Goal: Task Accomplishment & Management: Manage account settings

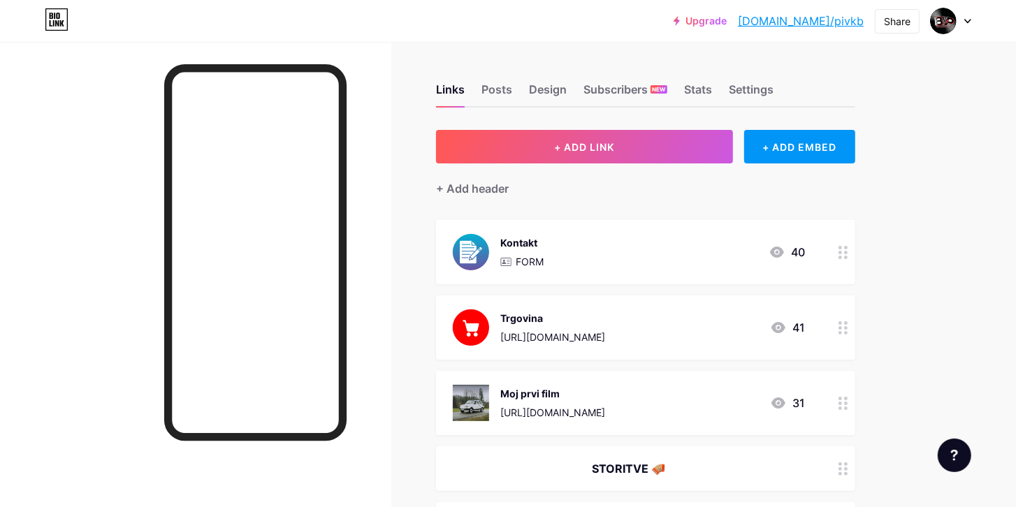
click at [727, 21] on link "Upgrade" at bounding box center [700, 20] width 53 height 11
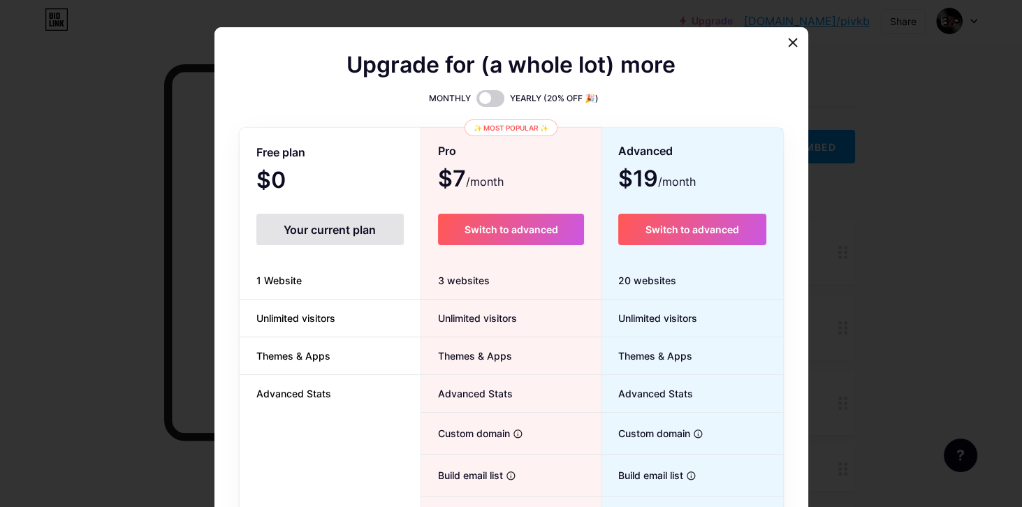
scroll to position [138, 0]
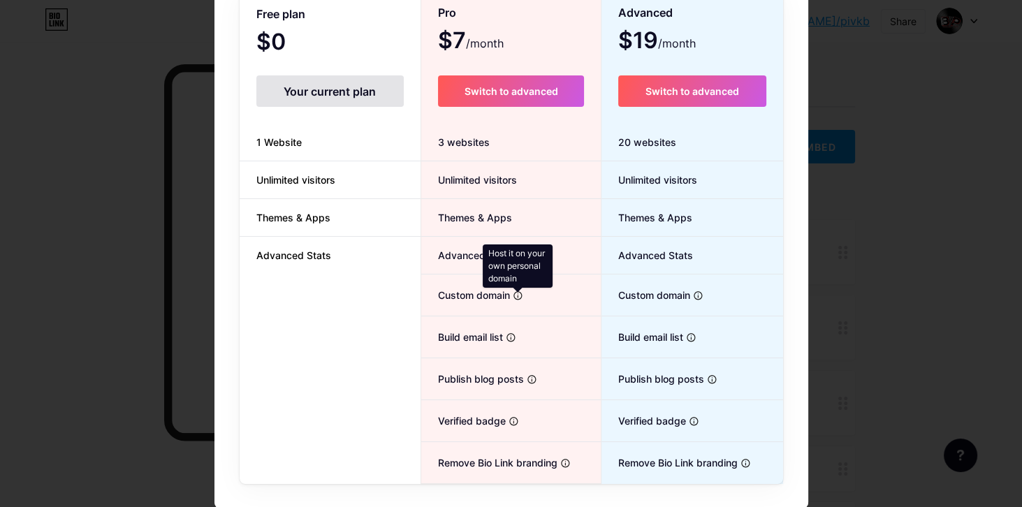
click at [519, 293] on icon at bounding box center [518, 295] width 8 height 8
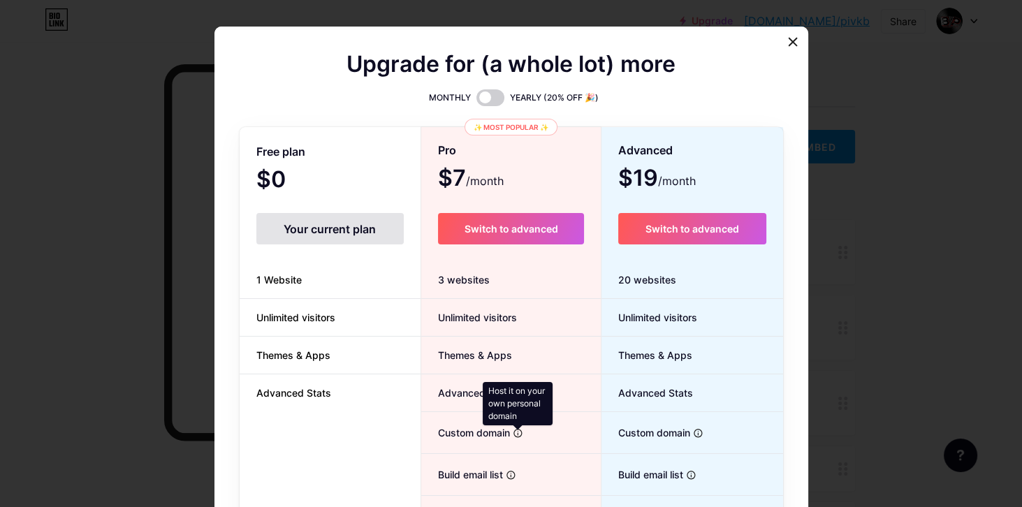
scroll to position [0, 0]
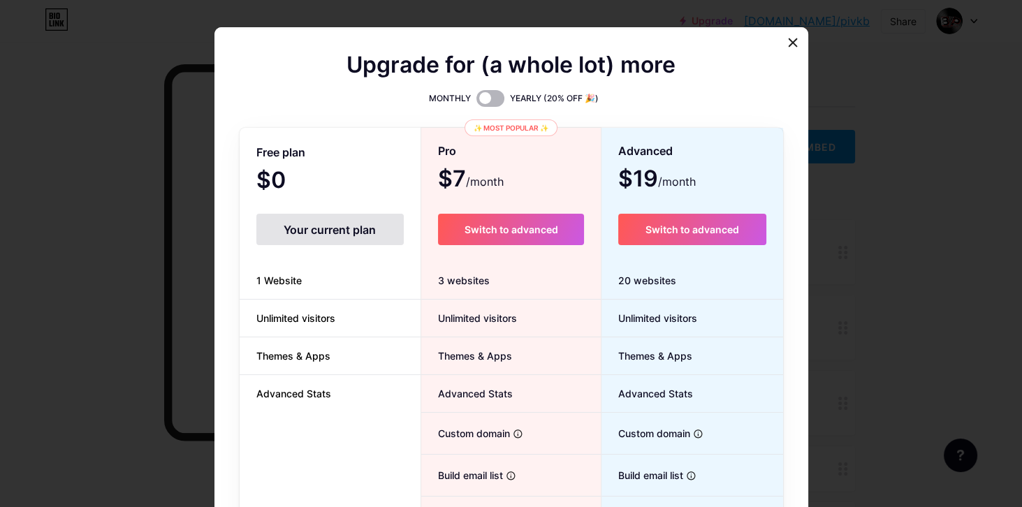
click at [495, 96] on span at bounding box center [491, 98] width 28 height 17
click at [477, 102] on input "checkbox" at bounding box center [477, 102] width 0 height 0
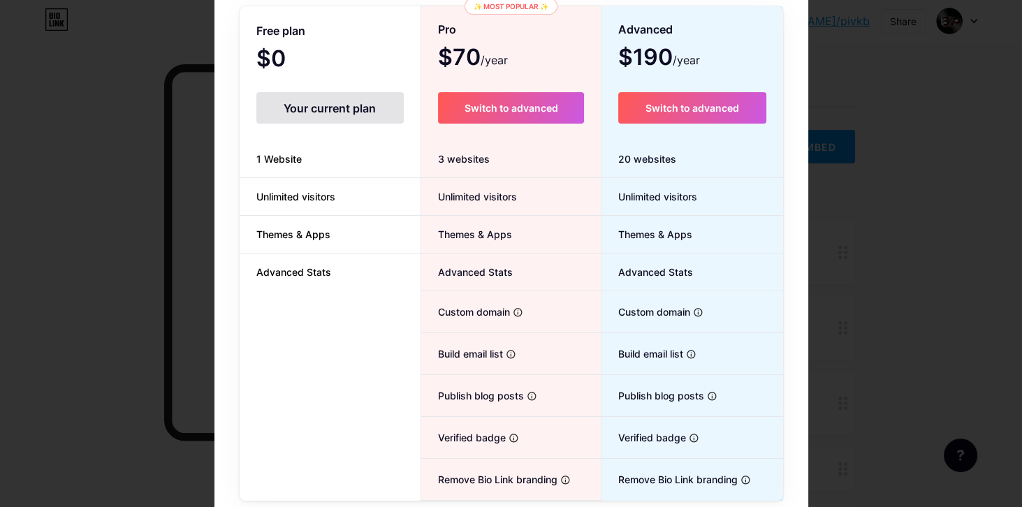
scroll to position [138, 0]
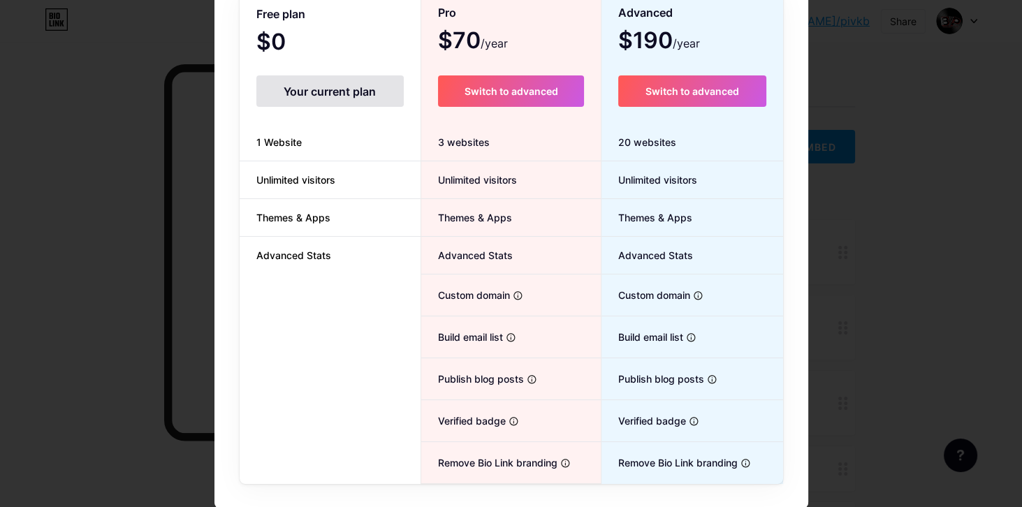
click at [494, 215] on span "Themes & Apps" at bounding box center [466, 217] width 91 height 15
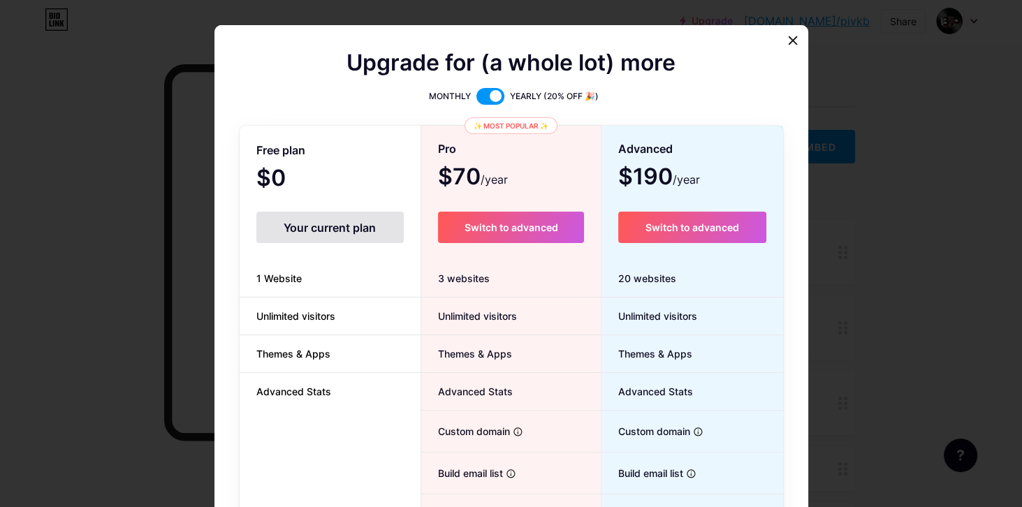
scroll to position [0, 0]
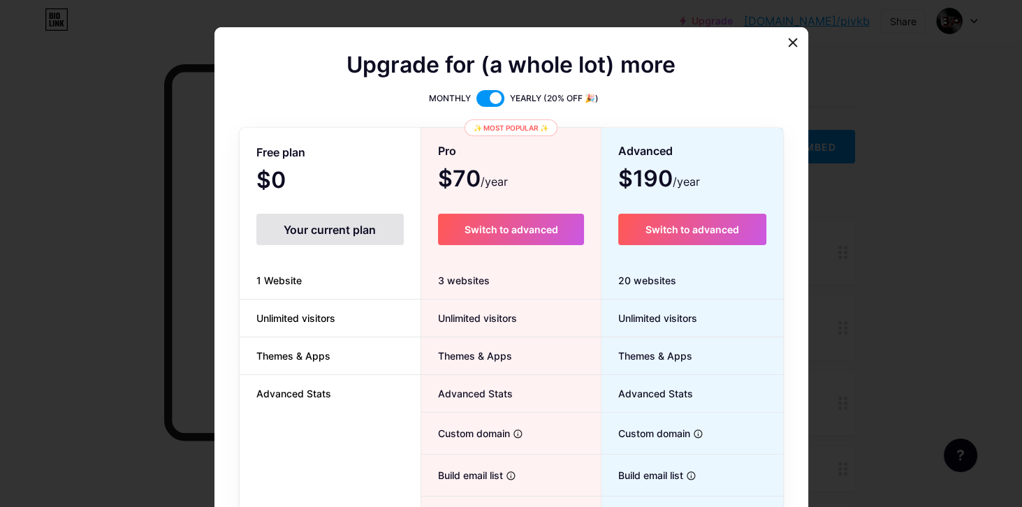
click at [542, 129] on div "✨ Most popular ✨" at bounding box center [511, 127] width 93 height 17
click at [787, 34] on div "Upgrade for (a whole lot) more MONTHLY YEARLY (20% OFF 🎉) Free plan $0 /year Yo…" at bounding box center [511, 253] width 1022 height 507
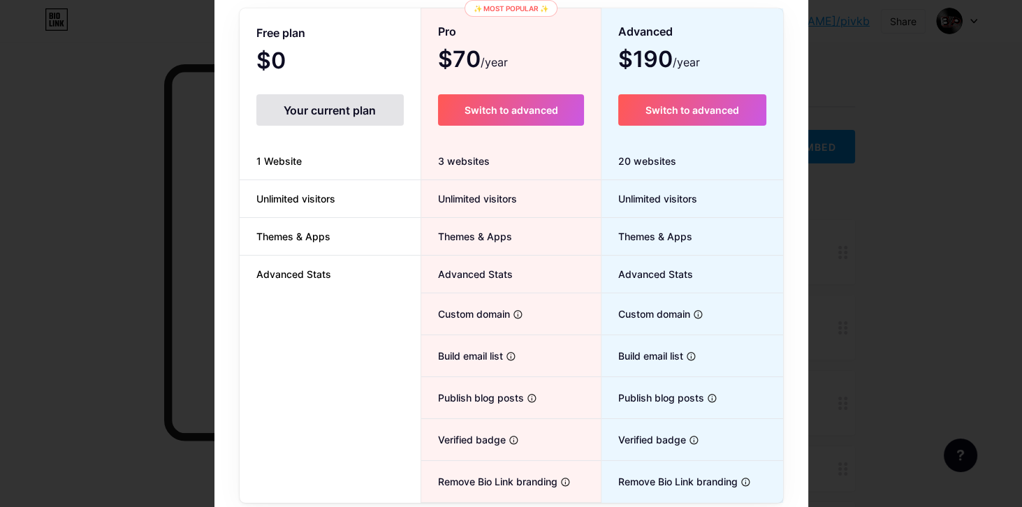
scroll to position [138, 0]
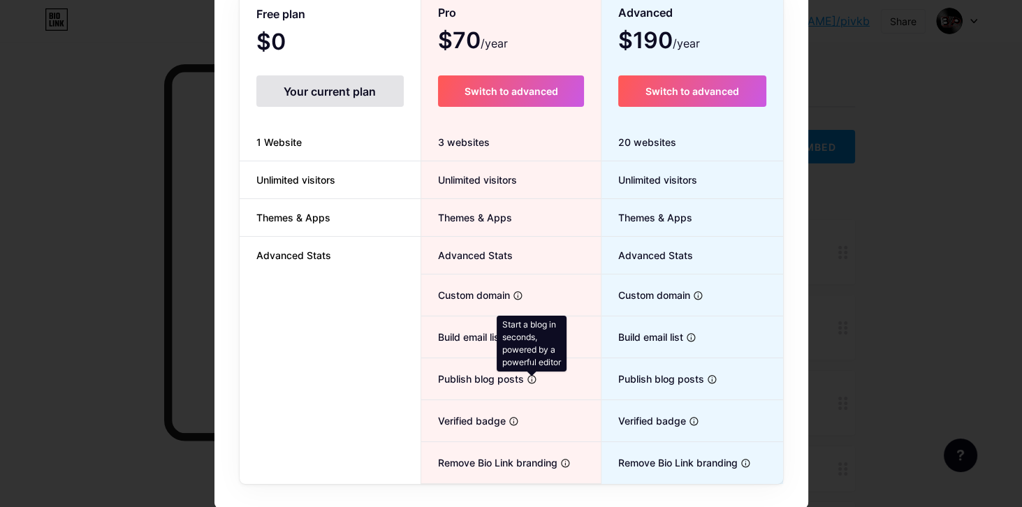
click at [527, 375] on icon at bounding box center [532, 380] width 10 height 10
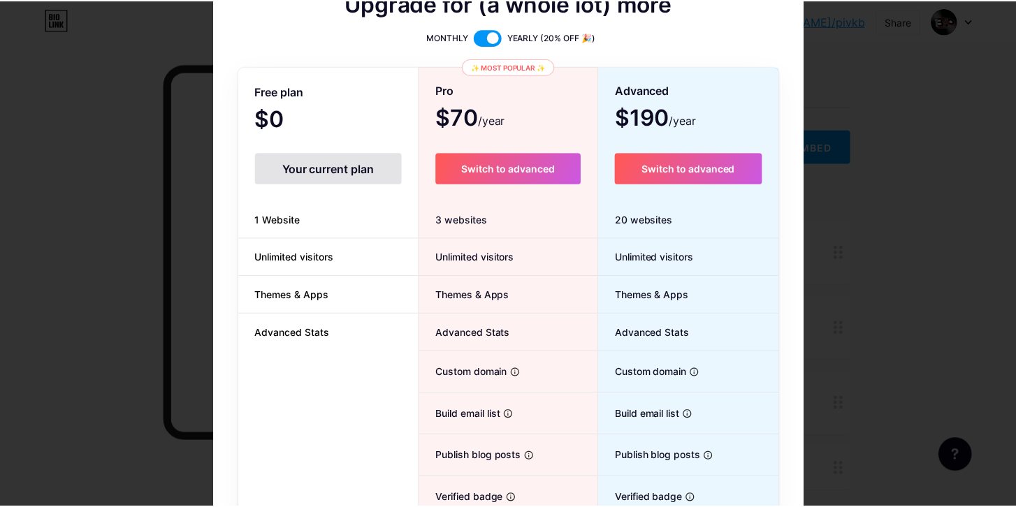
scroll to position [0, 0]
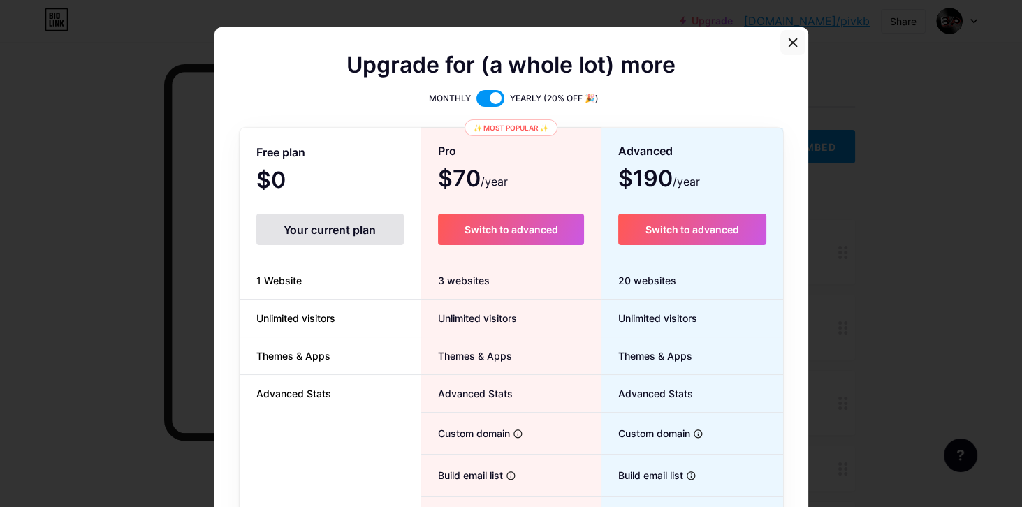
click at [787, 43] on icon at bounding box center [792, 42] width 11 height 11
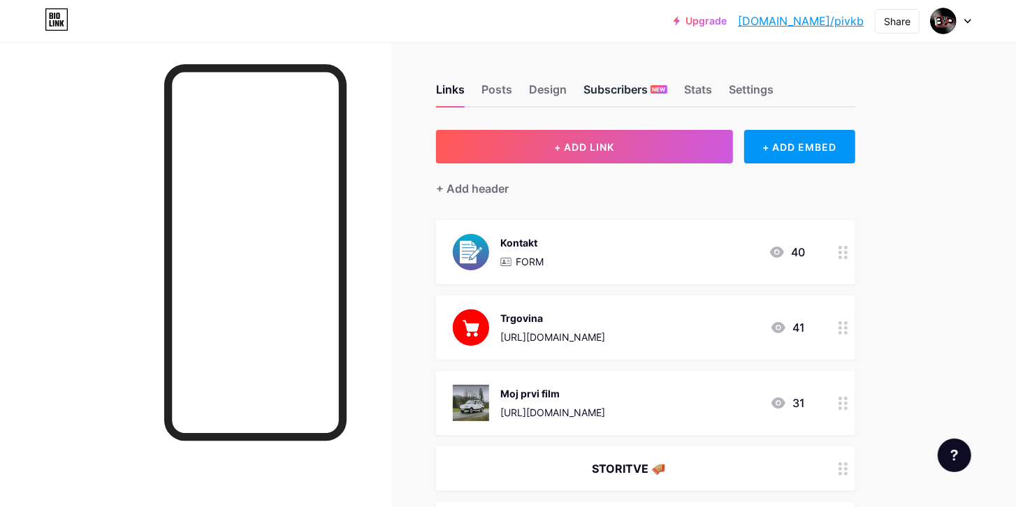
click at [632, 92] on div "Subscribers NEW" at bounding box center [625, 93] width 84 height 25
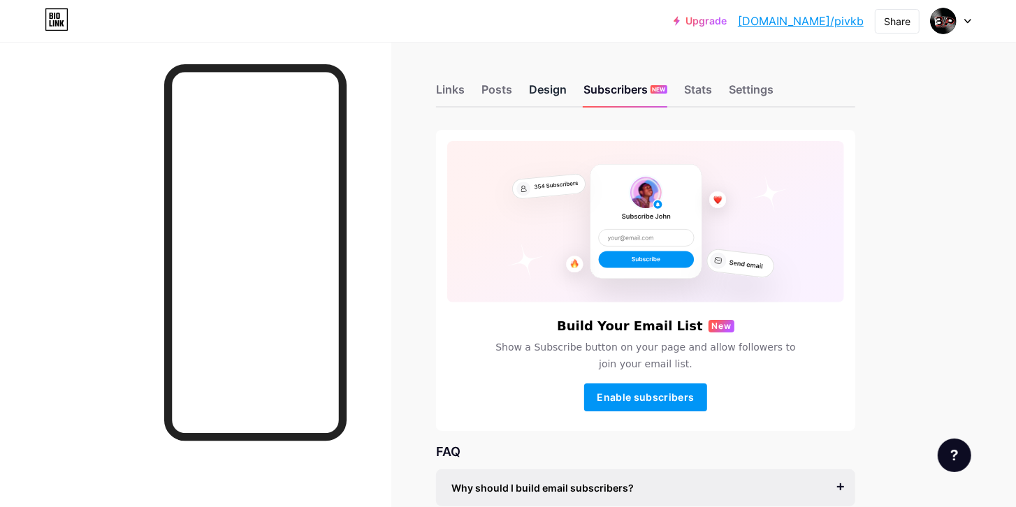
click at [544, 88] on div "Design" at bounding box center [548, 93] width 38 height 25
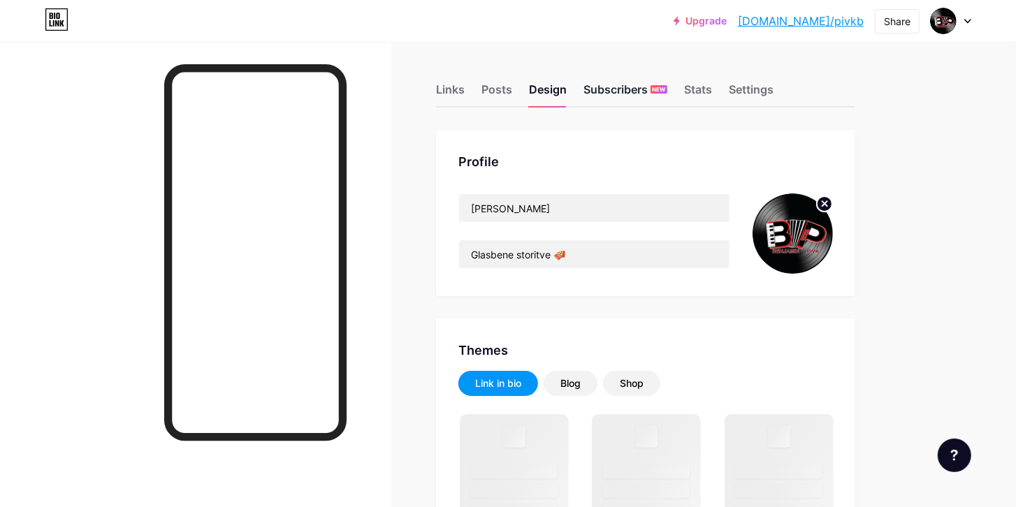
click at [631, 93] on div "Subscribers NEW" at bounding box center [625, 93] width 84 height 25
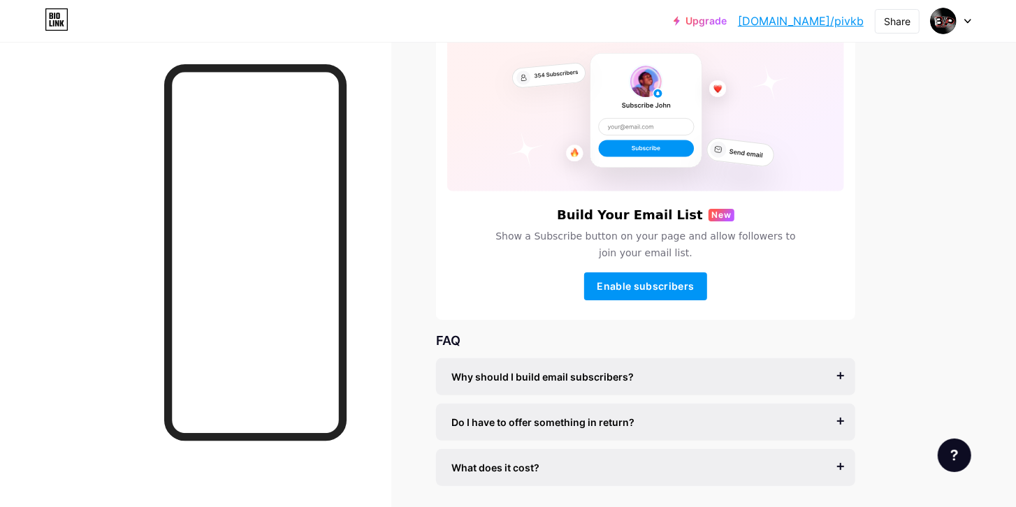
scroll to position [159, 0]
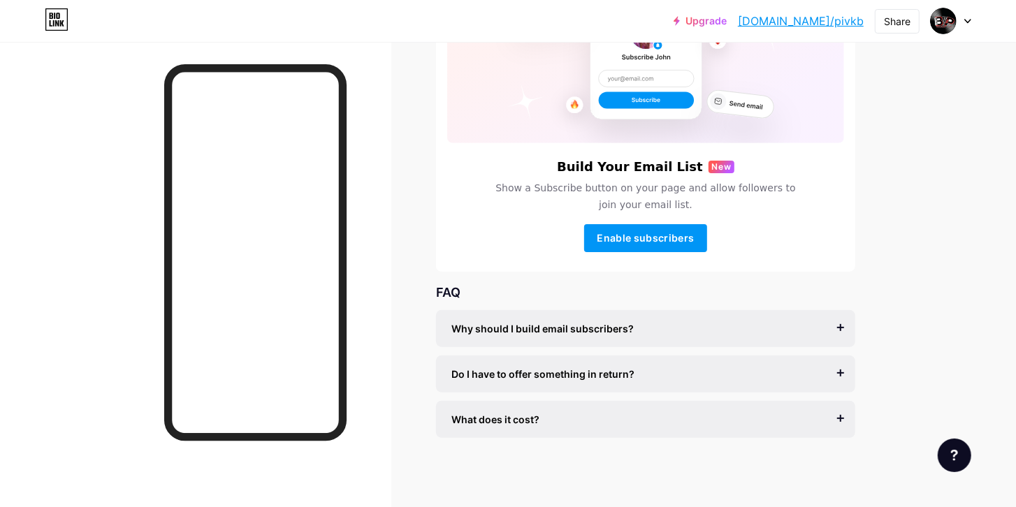
click at [567, 324] on span "Why should I build email subscribers?" at bounding box center [542, 328] width 182 height 15
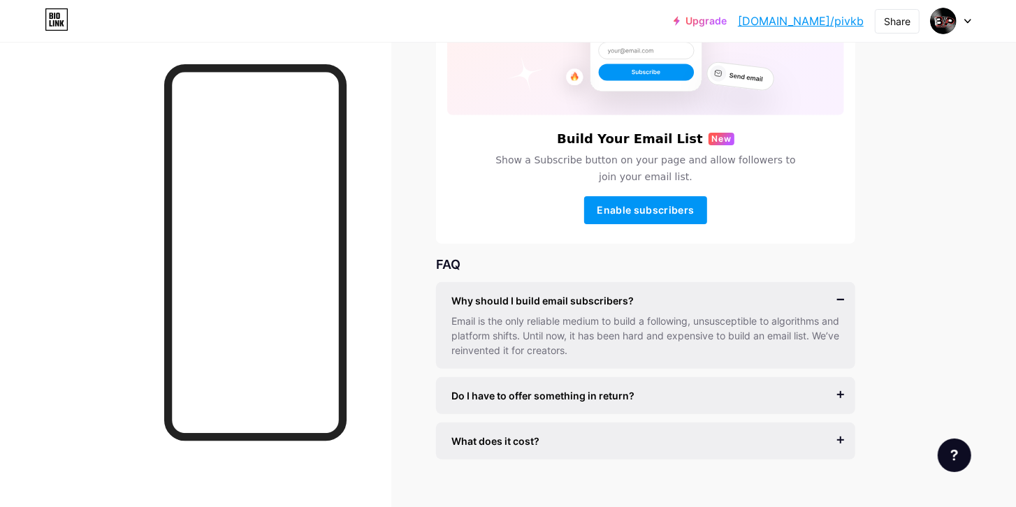
scroll to position [209, 0]
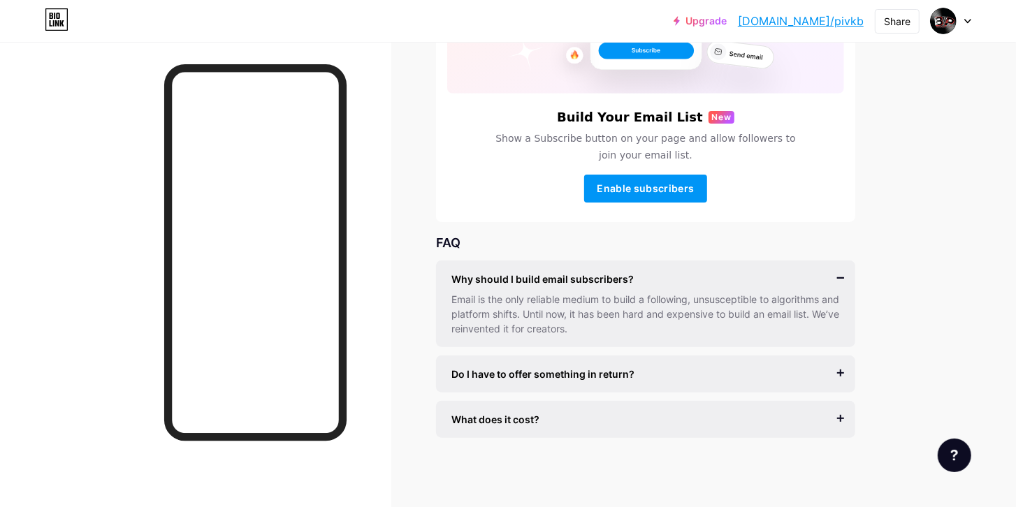
click at [576, 425] on div "What does it cost?" at bounding box center [645, 419] width 389 height 15
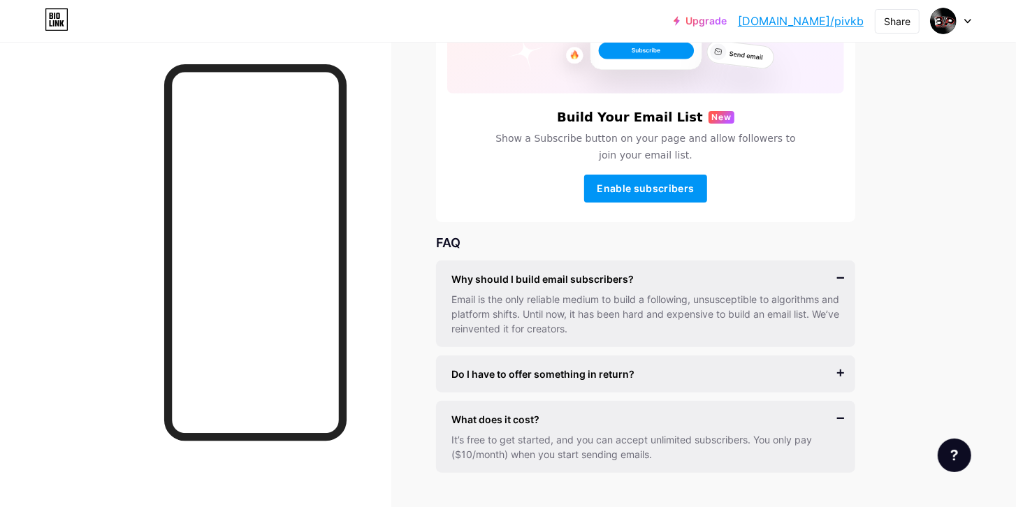
scroll to position [244, 0]
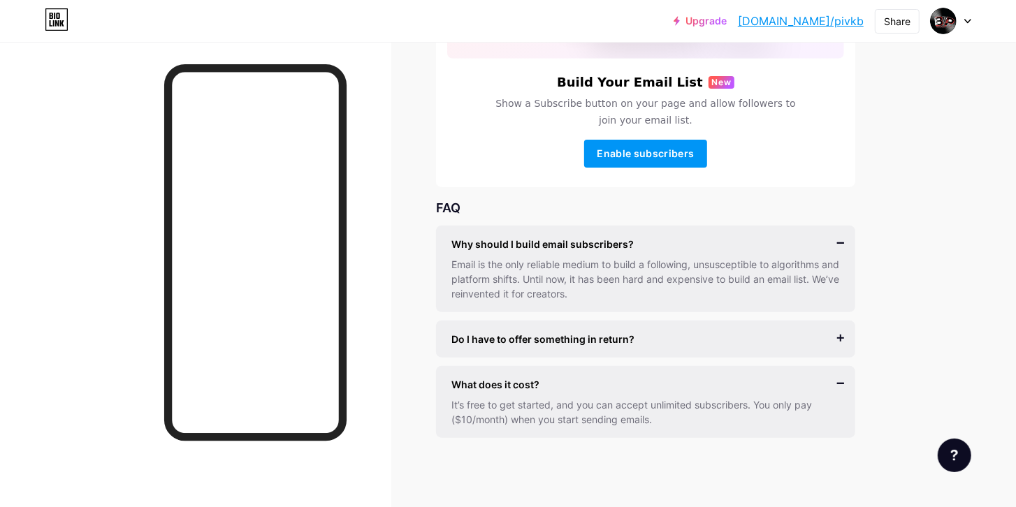
click at [644, 375] on div "What does it cost? It’s free to get started, and you can accept unlimited subsc…" at bounding box center [645, 402] width 419 height 72
click at [634, 338] on div "Do I have to offer something in return?" at bounding box center [645, 339] width 389 height 15
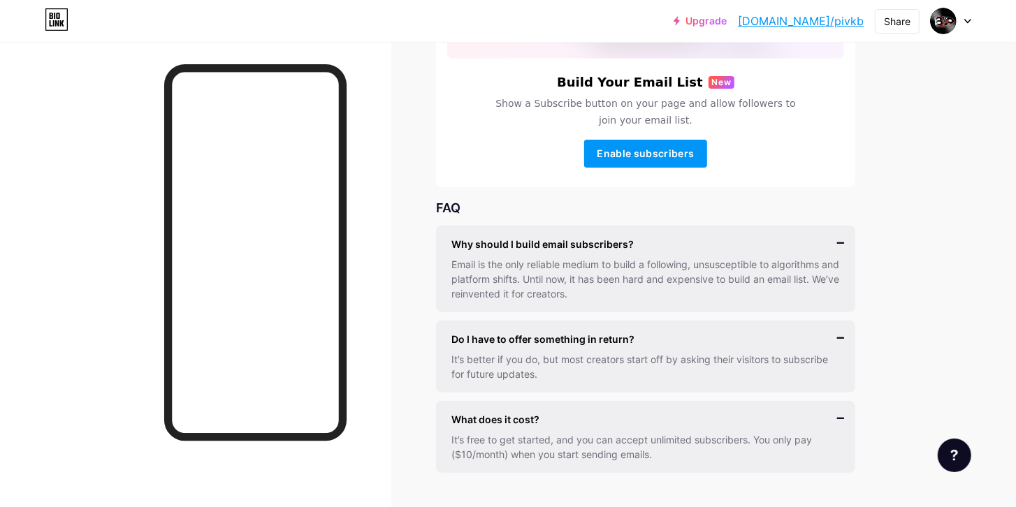
click at [609, 340] on span "Do I have to offer something in return?" at bounding box center [542, 339] width 183 height 15
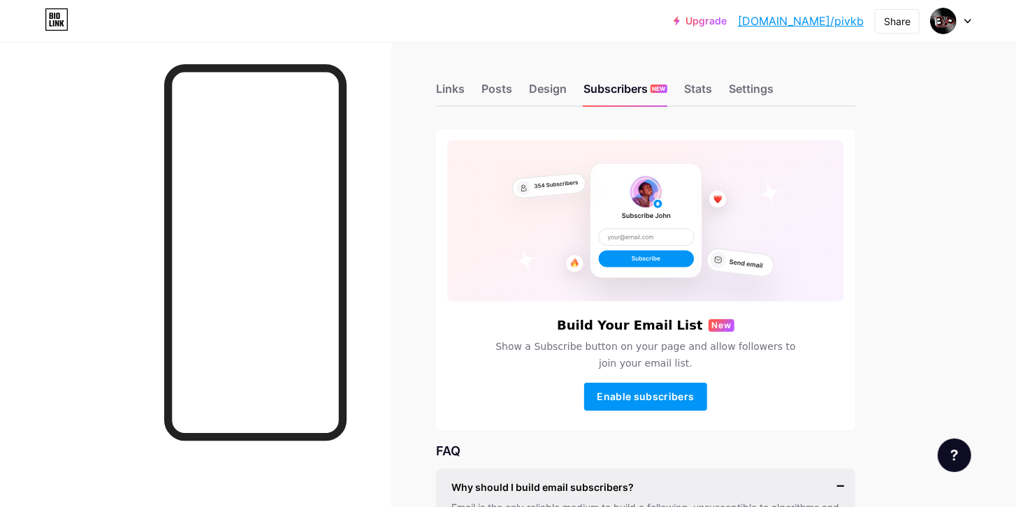
scroll to position [0, 0]
click at [711, 87] on div "Stats" at bounding box center [698, 93] width 28 height 25
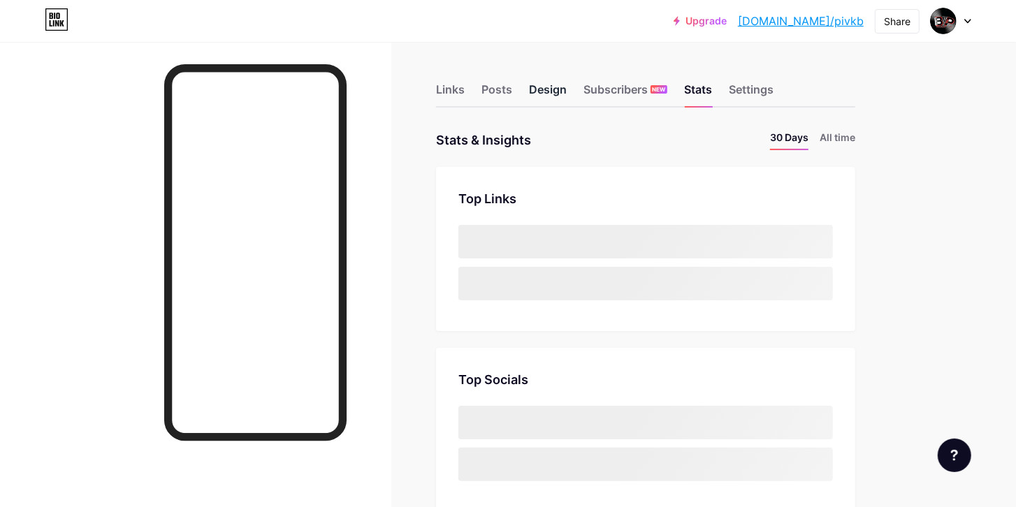
click at [534, 94] on div "Design" at bounding box center [548, 93] width 38 height 25
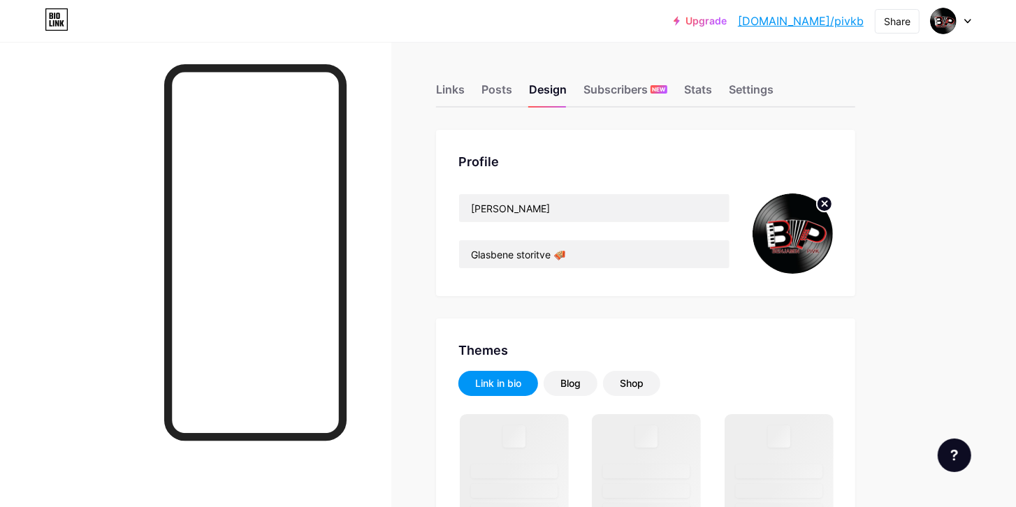
click at [784, 246] on img at bounding box center [793, 234] width 80 height 80
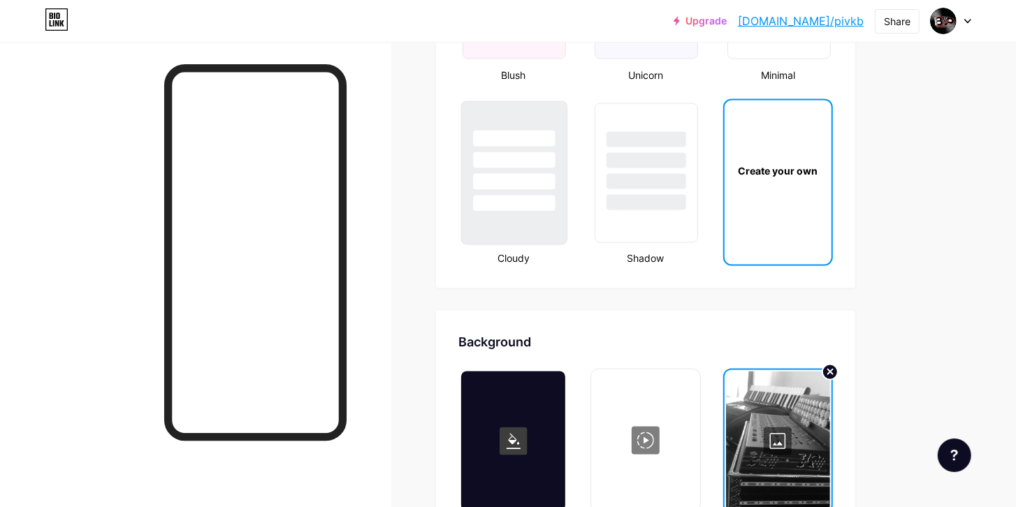
scroll to position [1597, 0]
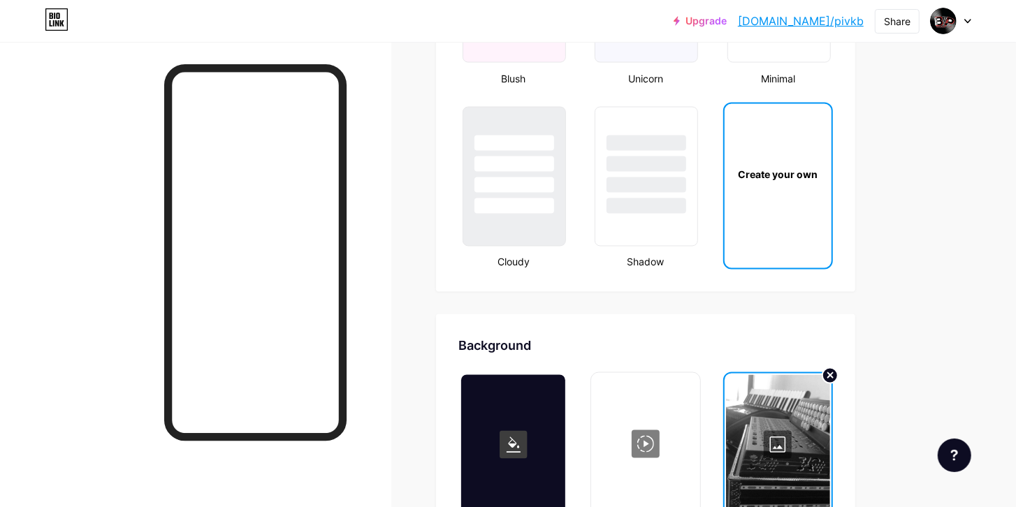
click at [781, 171] on div "Create your own" at bounding box center [778, 174] width 102 height 15
type input "#ffffff"
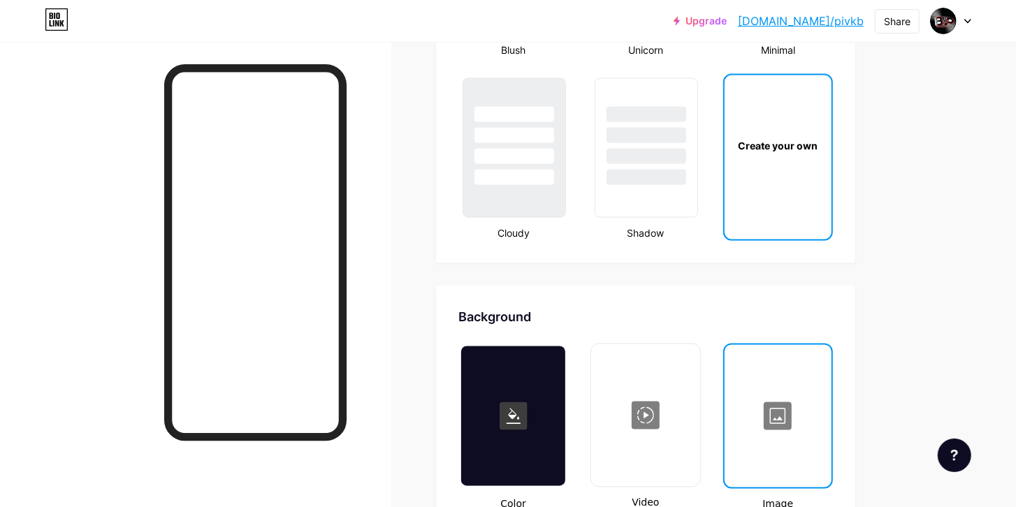
scroll to position [1372, 0]
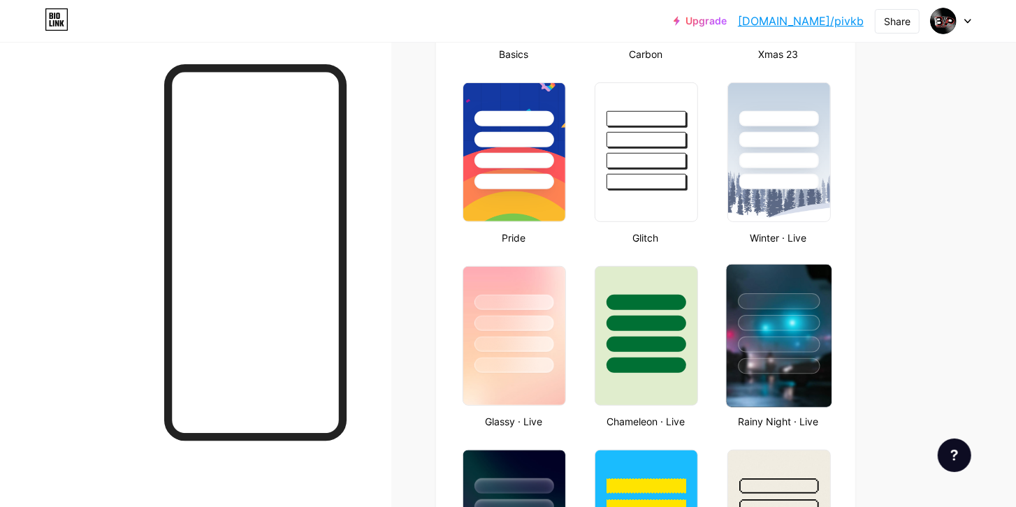
type input "#ffffff"
type input "#000000"
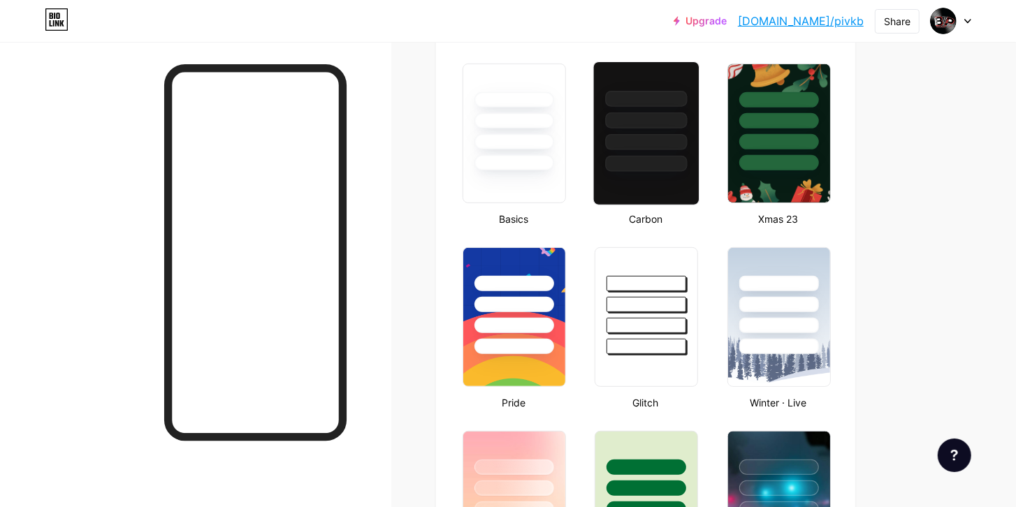
scroll to position [239, 0]
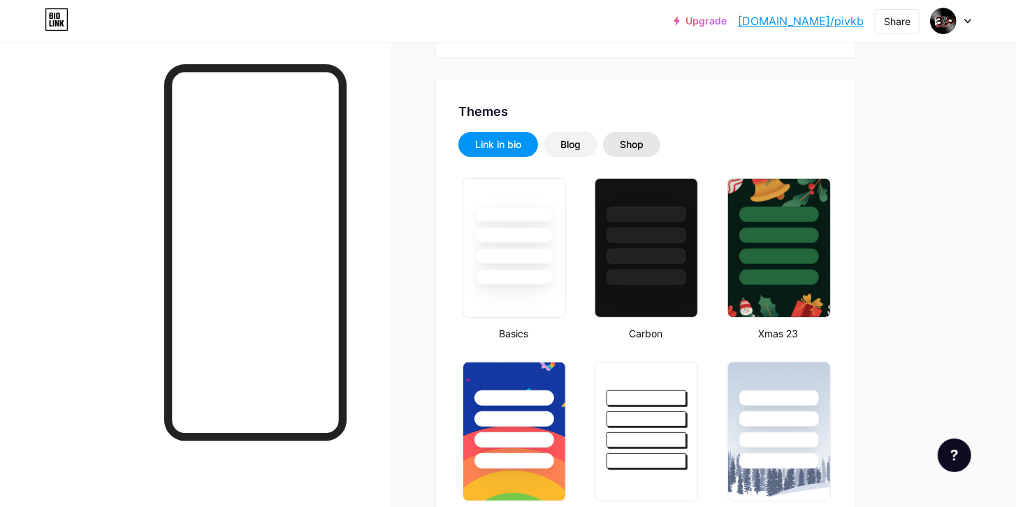
click at [648, 141] on div "Shop" at bounding box center [631, 144] width 57 height 25
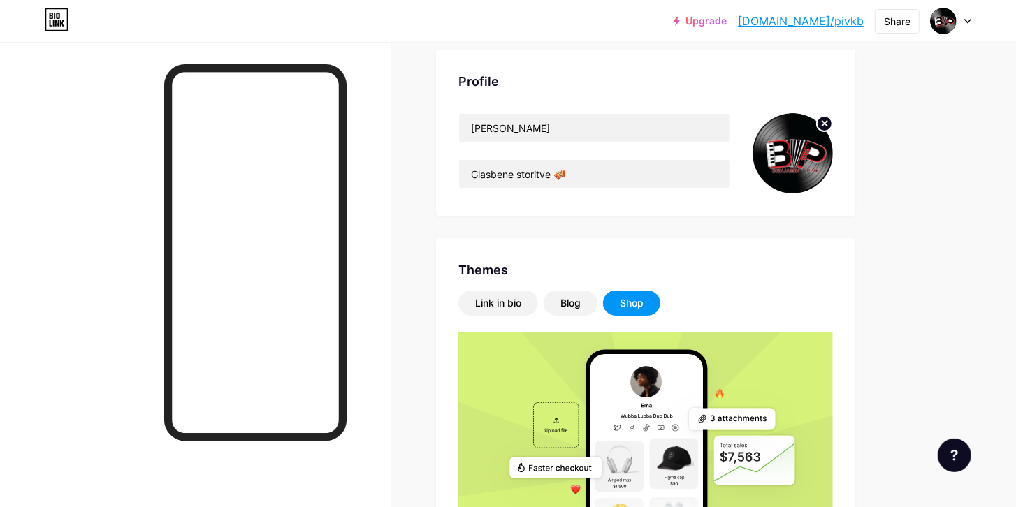
scroll to position [80, 0]
click at [486, 314] on div "Link in bio" at bounding box center [498, 303] width 80 height 25
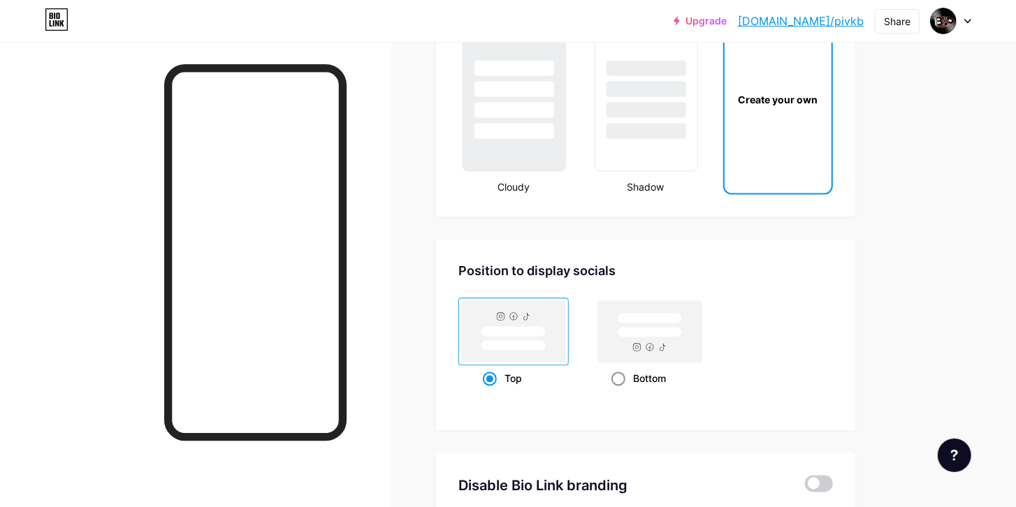
scroll to position [1517, 0]
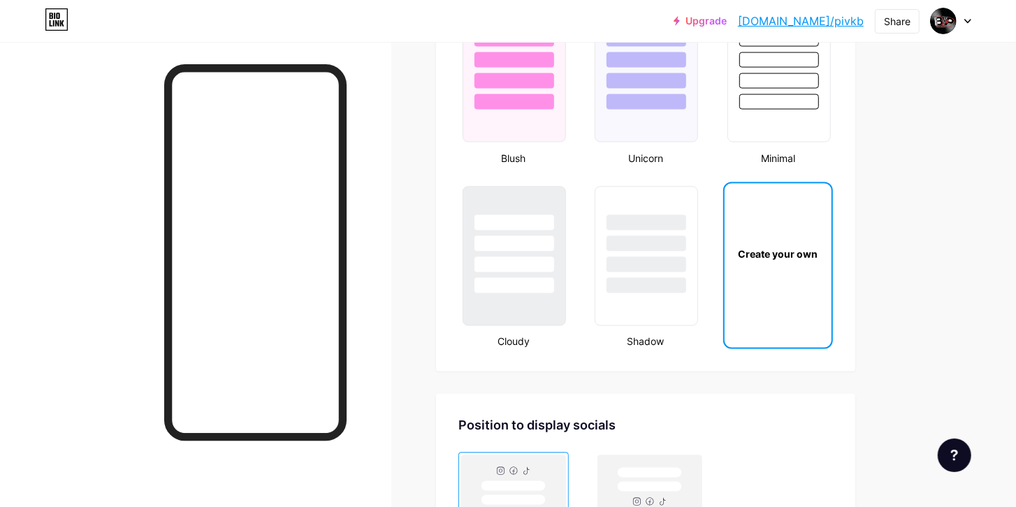
click at [784, 256] on div "Create your own" at bounding box center [778, 254] width 102 height 15
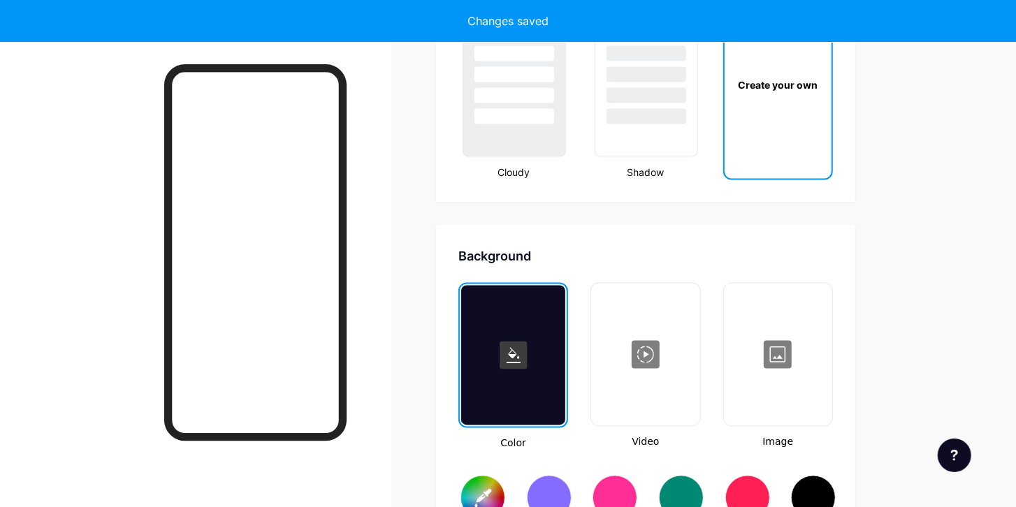
type input "#ffffff"
type input "#000000"
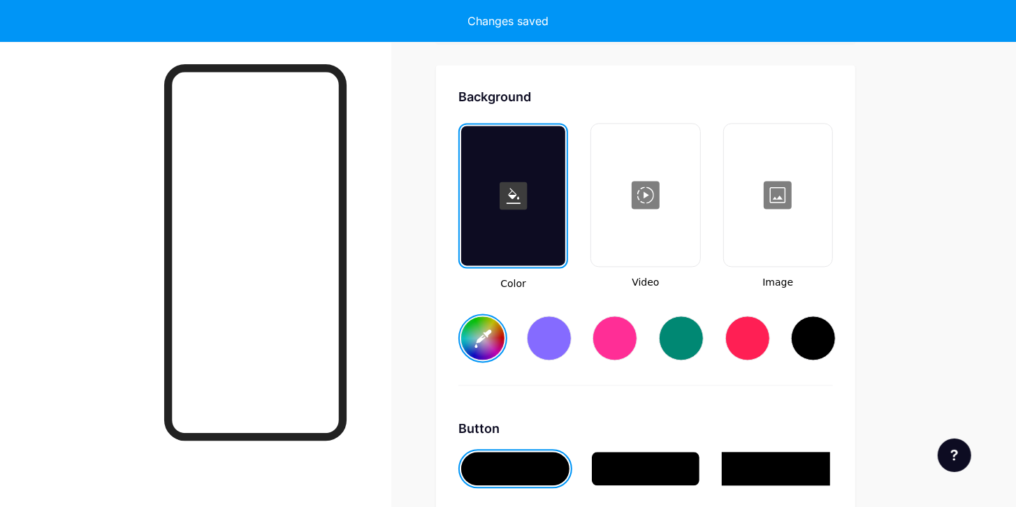
scroll to position [1852, 0]
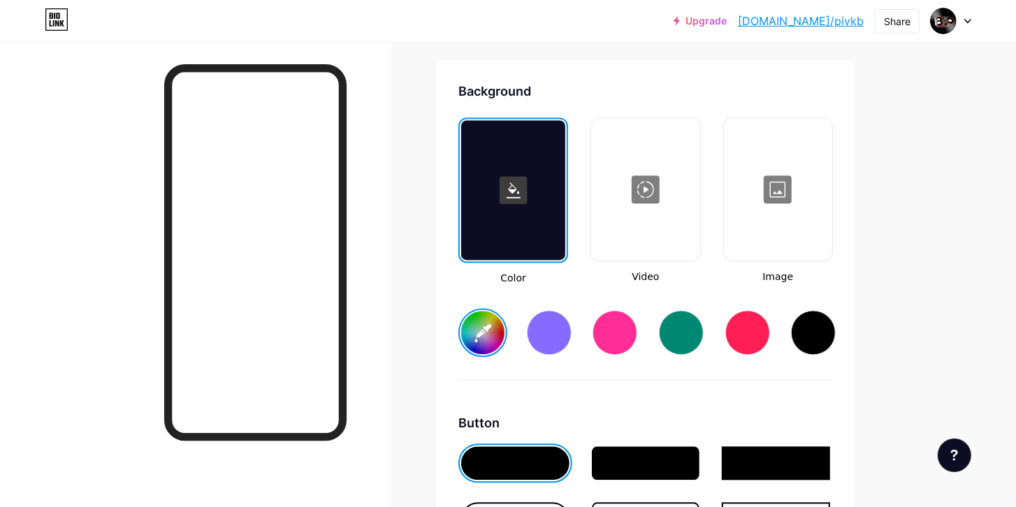
click at [783, 201] on div at bounding box center [778, 189] width 106 height 140
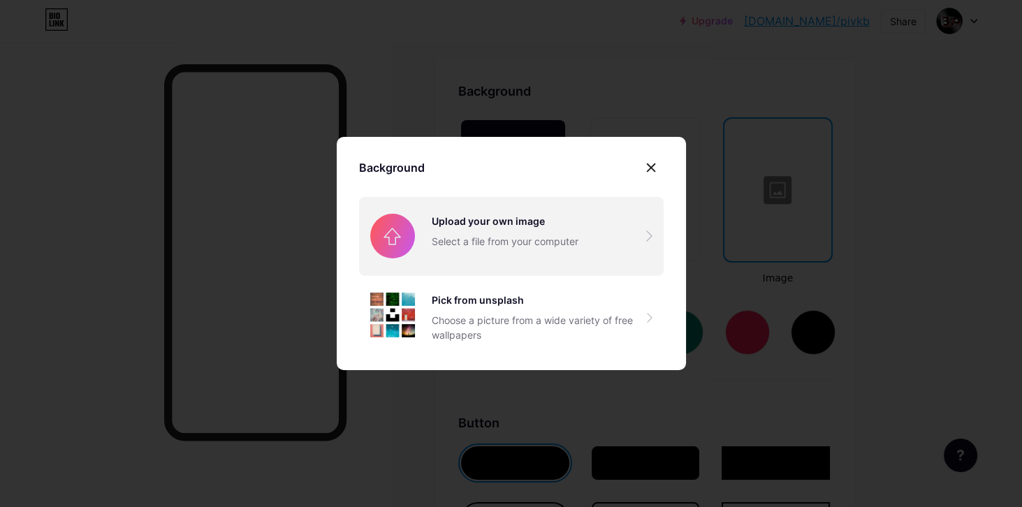
click at [495, 222] on input "file" at bounding box center [511, 236] width 305 height 78
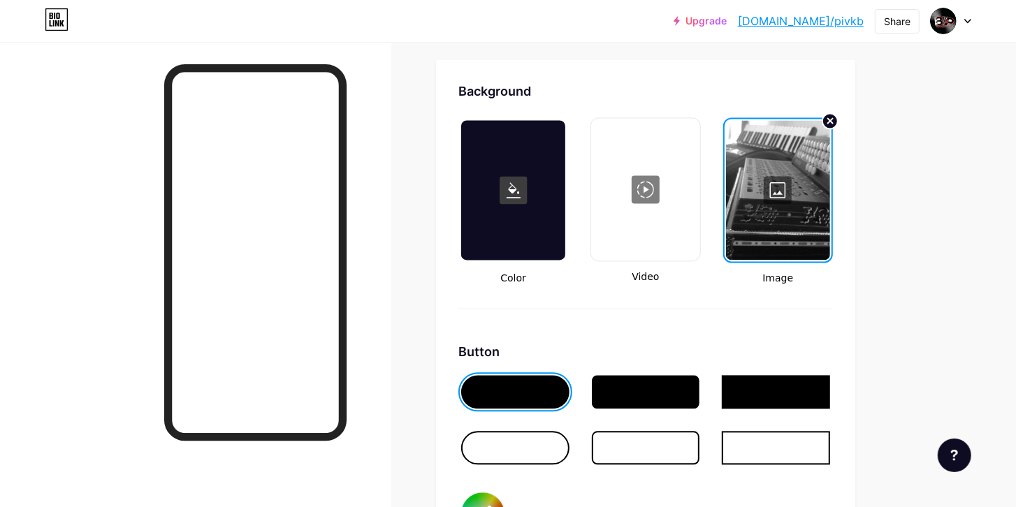
click at [848, 28] on link "[DOMAIN_NAME]/pivkb" at bounding box center [801, 21] width 126 height 17
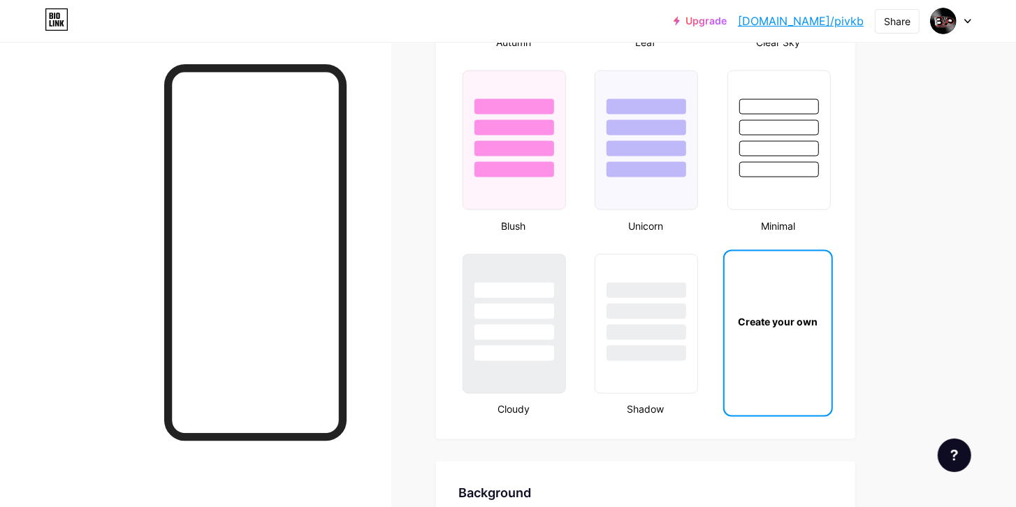
scroll to position [1612, 0]
